Goal: Task Accomplishment & Management: Manage account settings

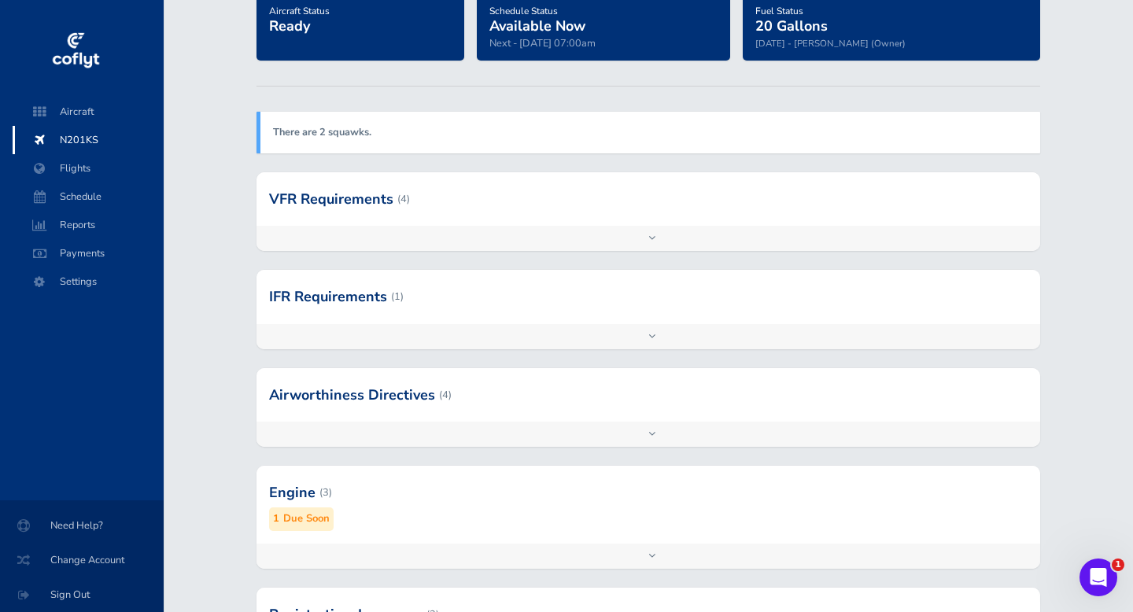
click at [298, 517] on small "Due Soon" at bounding box center [306, 519] width 46 height 17
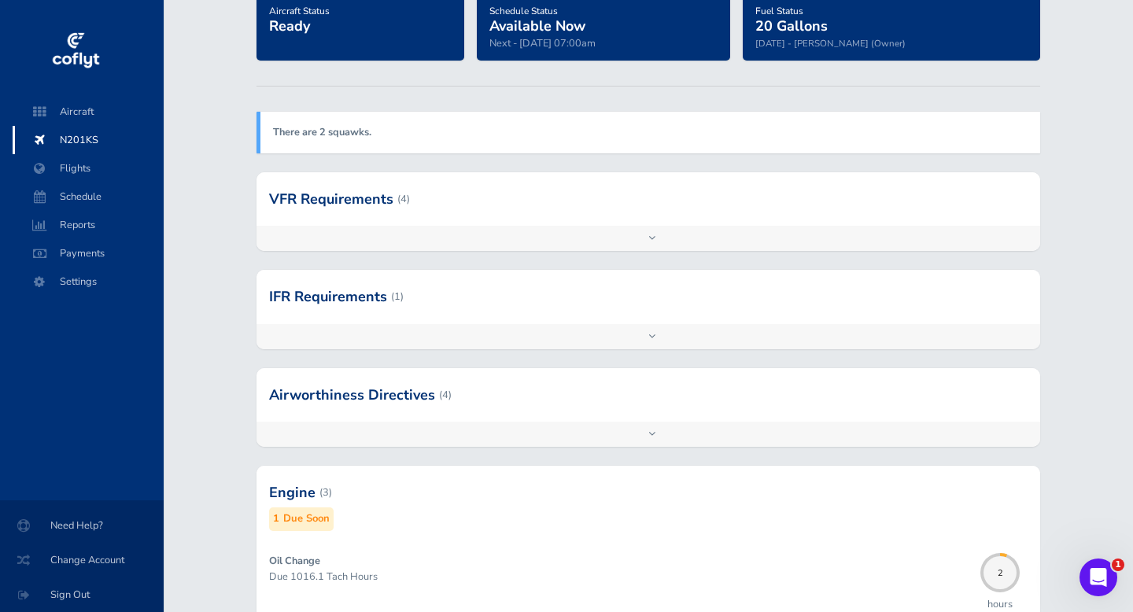
click at [290, 489] on div at bounding box center [649, 492] width 784 height 77
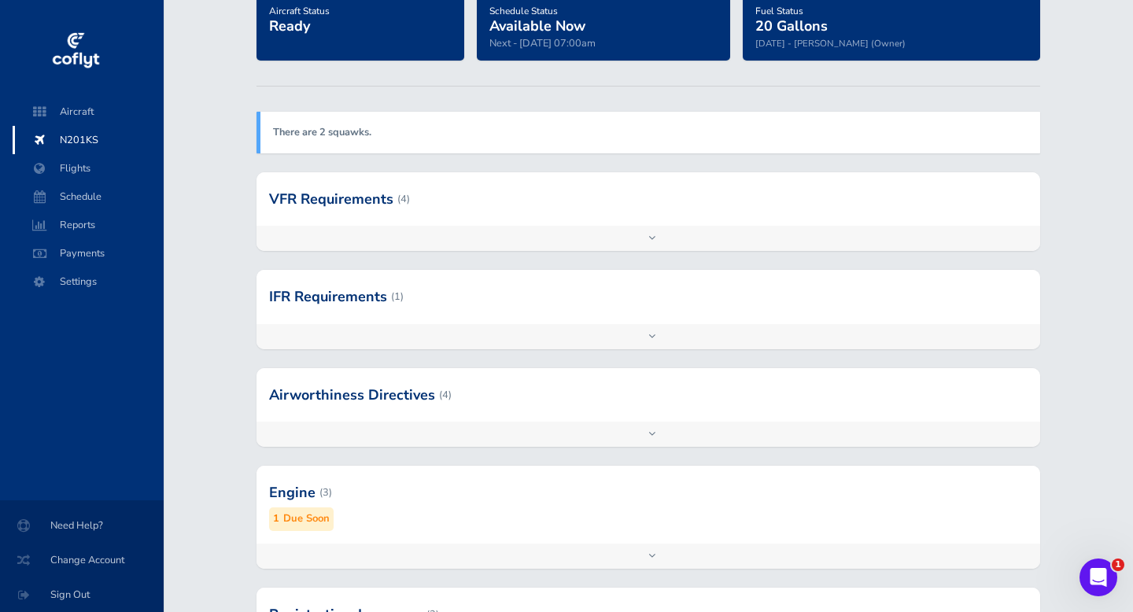
click at [323, 492] on div at bounding box center [649, 492] width 784 height 77
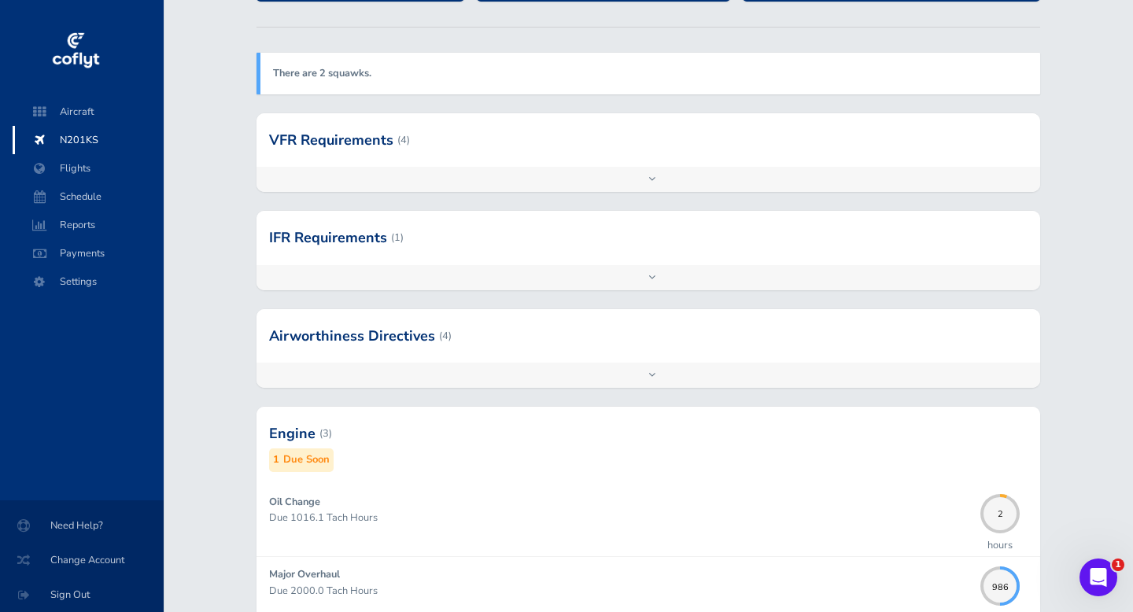
scroll to position [188, 0]
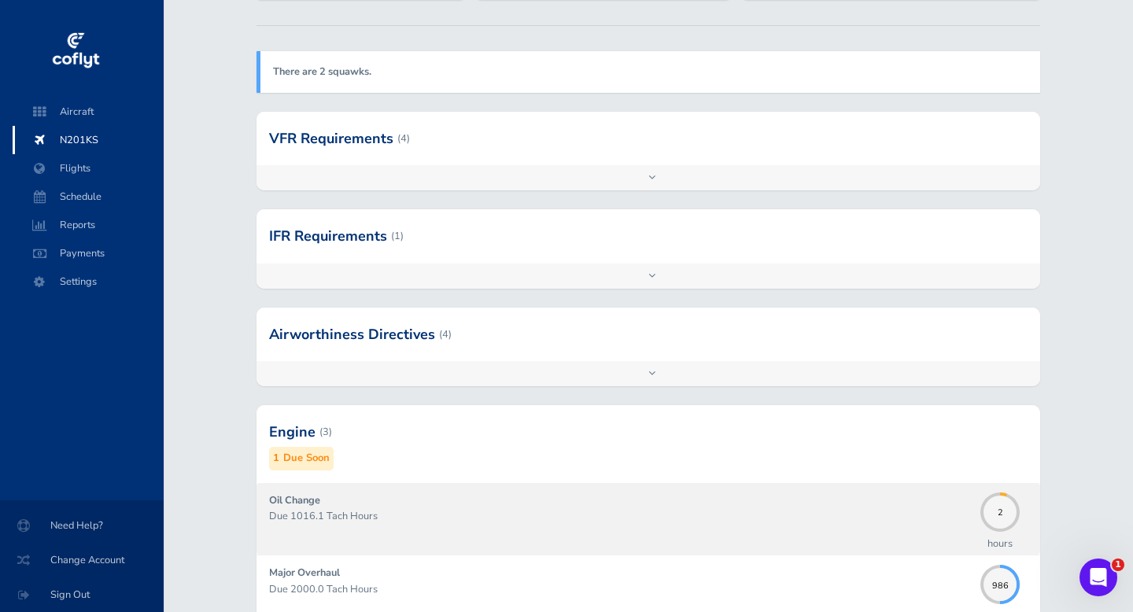
click at [301, 497] on strong "Oil Change" at bounding box center [294, 500] width 51 height 14
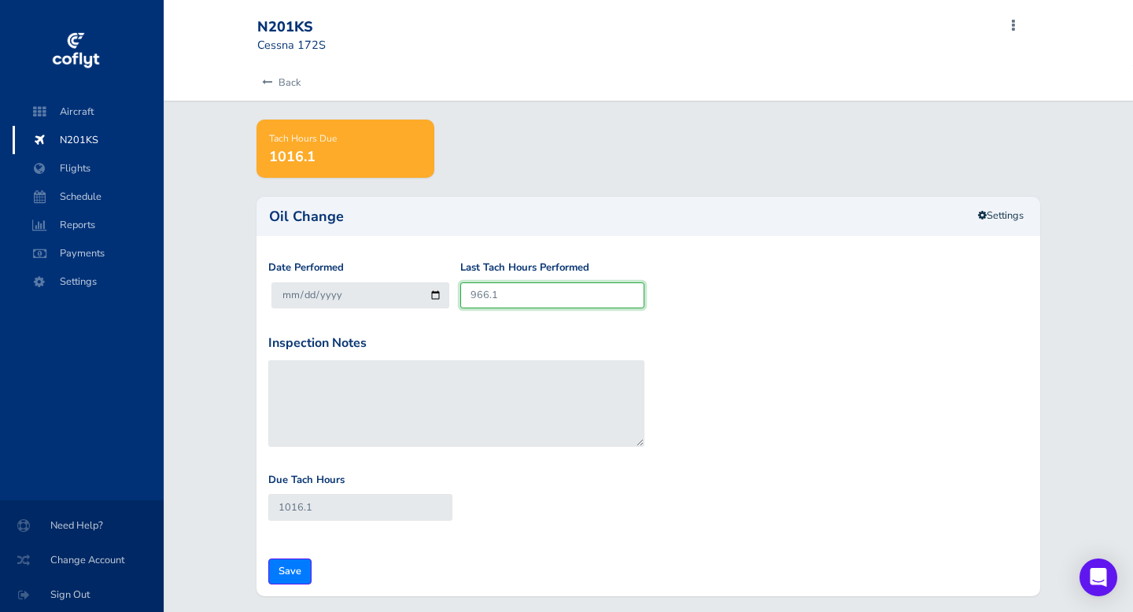
click at [497, 293] on input "966.1" at bounding box center [552, 295] width 184 height 26
type input "966"
type input "1016"
type input "96"
type input "146"
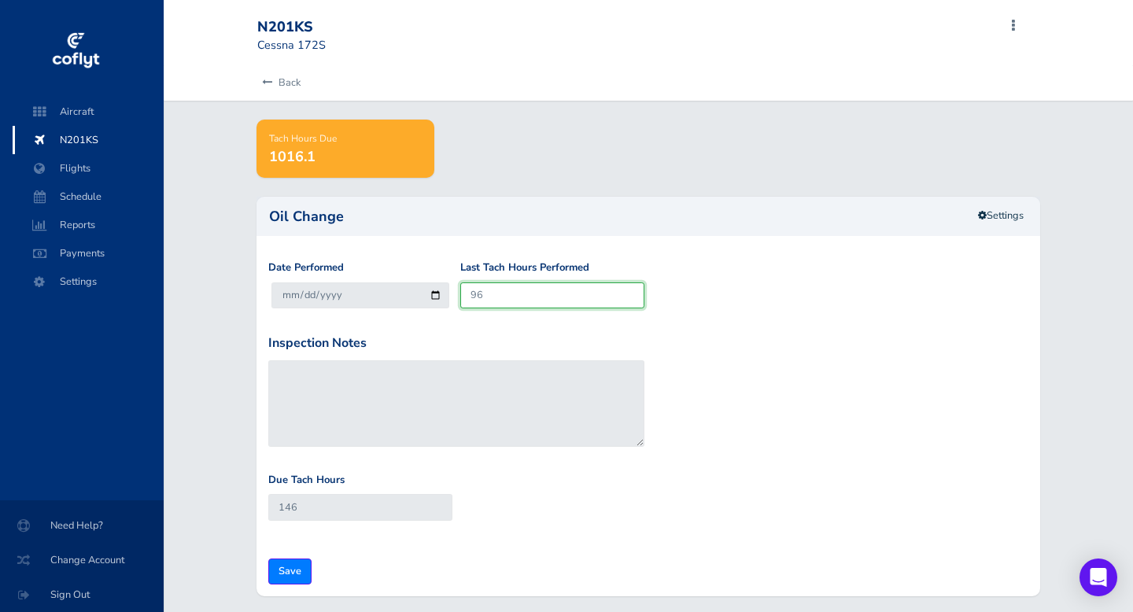
type input "9"
type input "59"
type input "50"
type input "1"
type input "51"
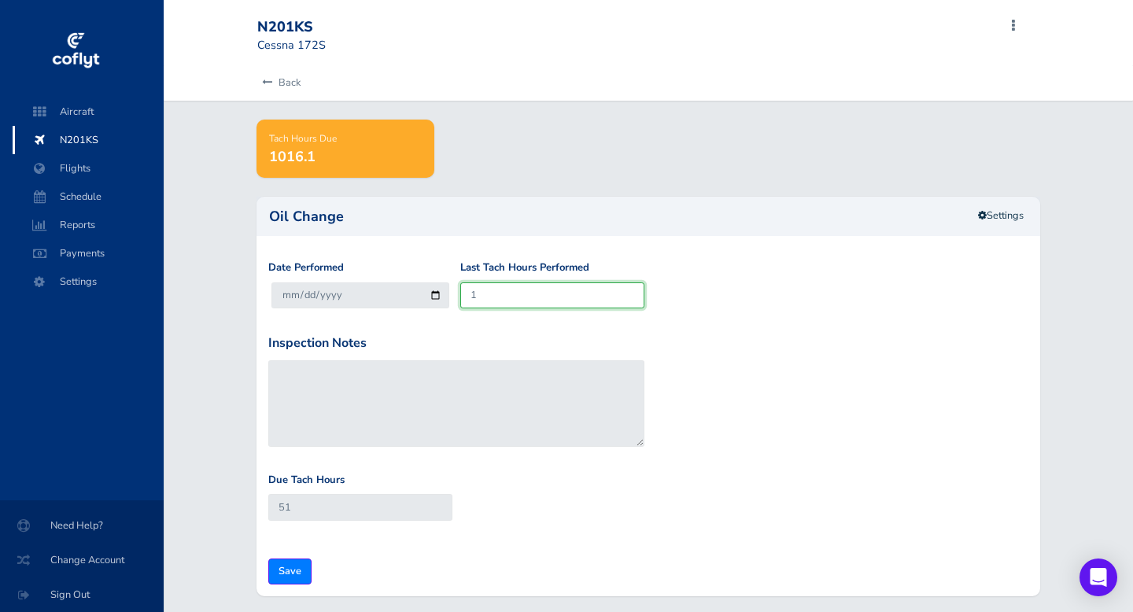
type input "10"
type input "60"
type input "101"
type input "151"
type input "1014"
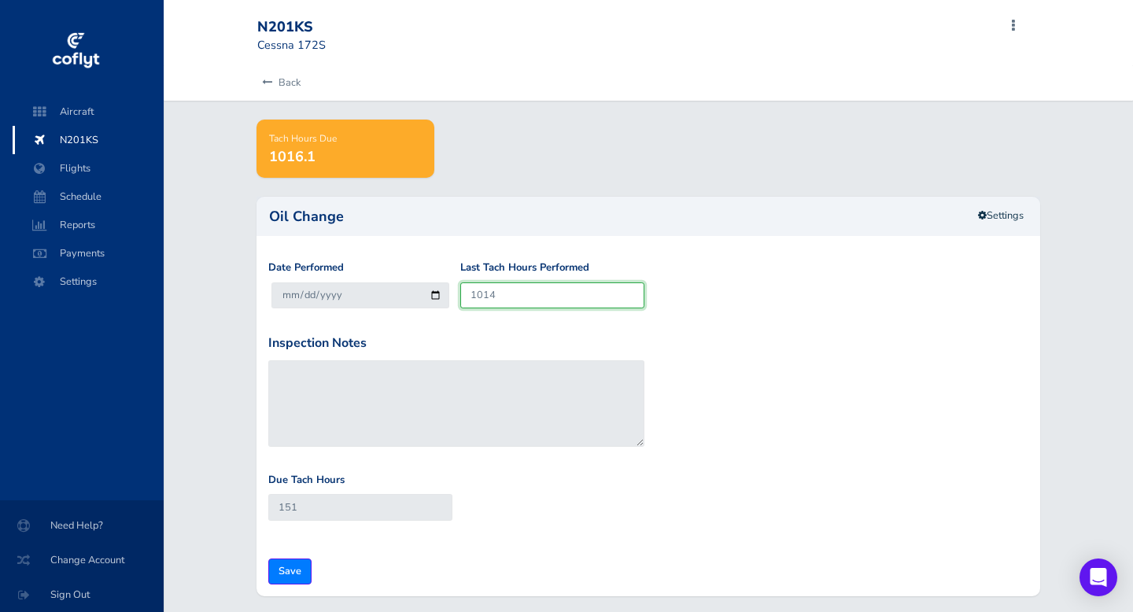
type input "1064"
type input "1014.0"
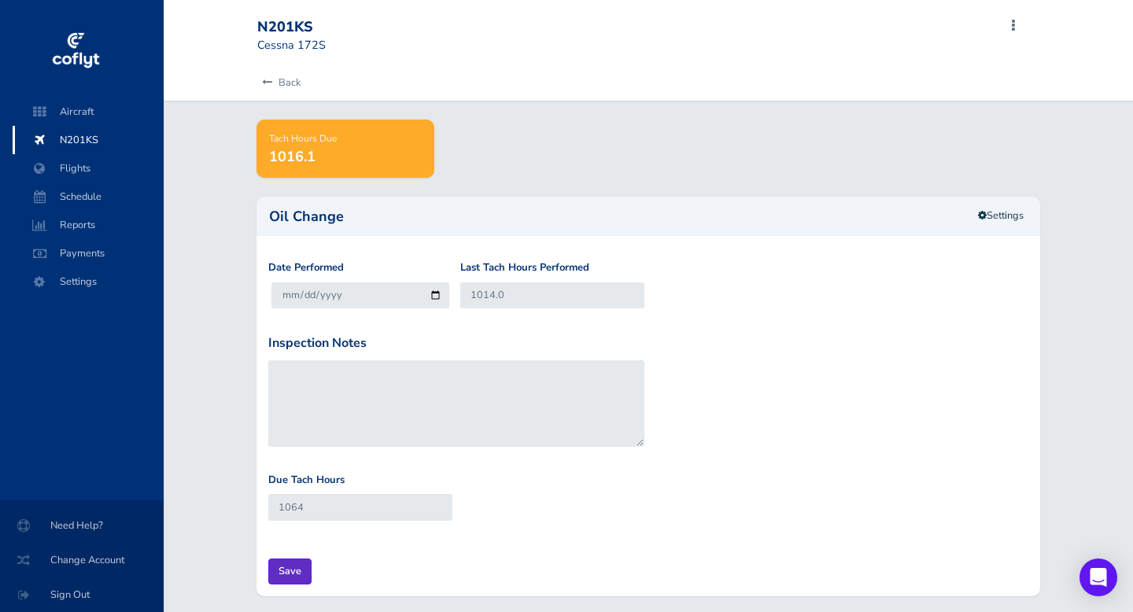
click at [290, 564] on input "Save" at bounding box center [289, 572] width 43 height 26
type input "Update Inspection"
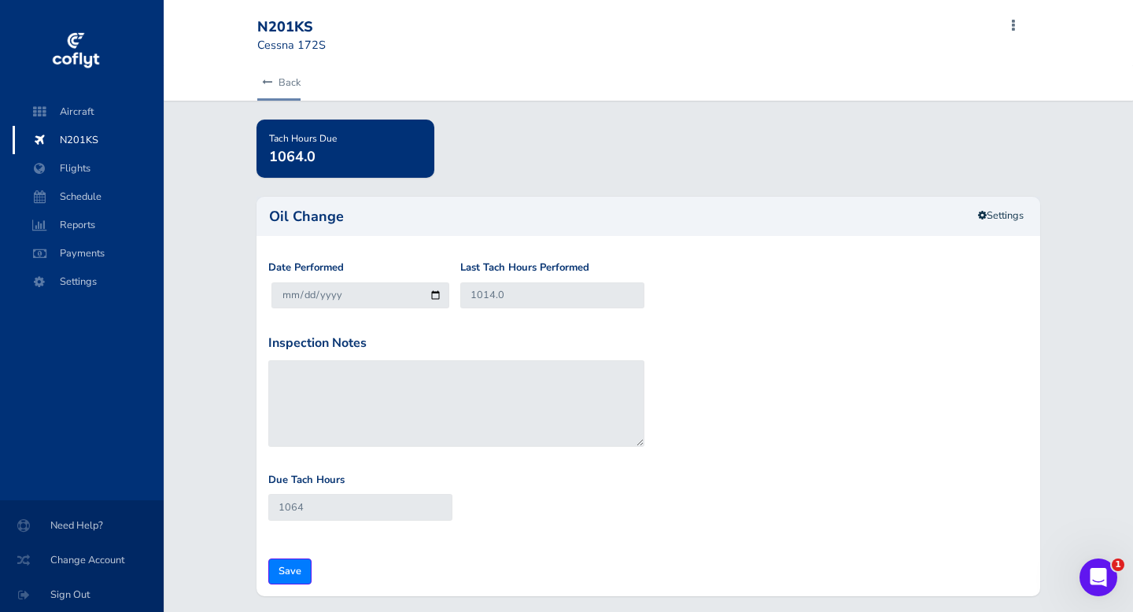
click at [286, 78] on link "Back" at bounding box center [278, 82] width 43 height 35
